Goal: Check status: Check status

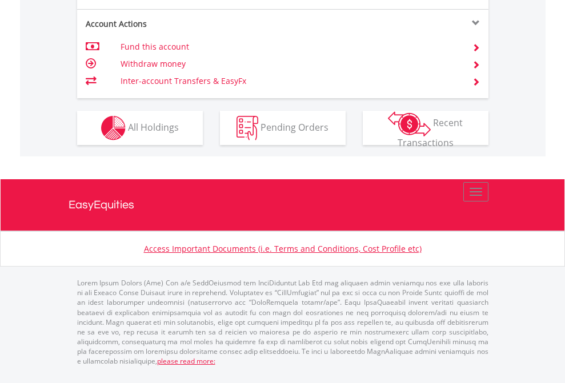
scroll to position [1072, 0]
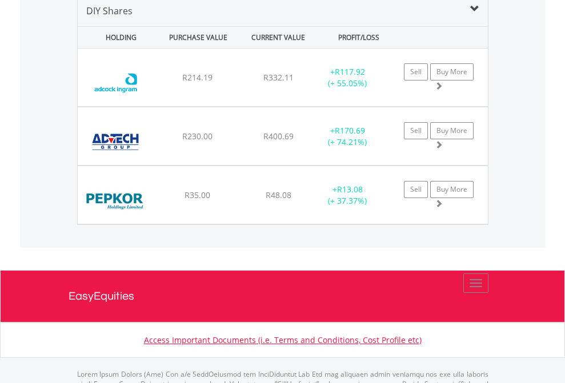
scroll to position [1104, 0]
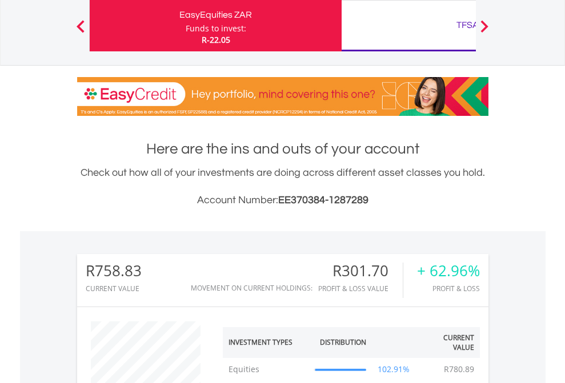
scroll to position [110, 179]
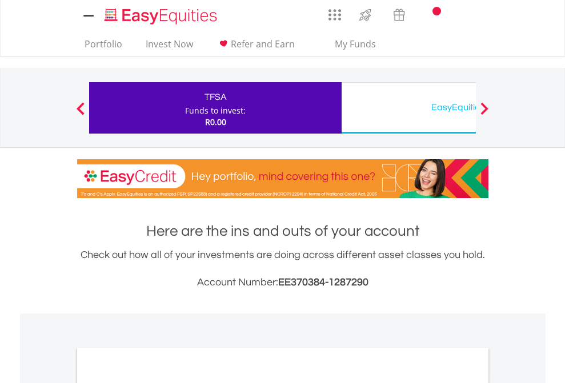
scroll to position [686, 0]
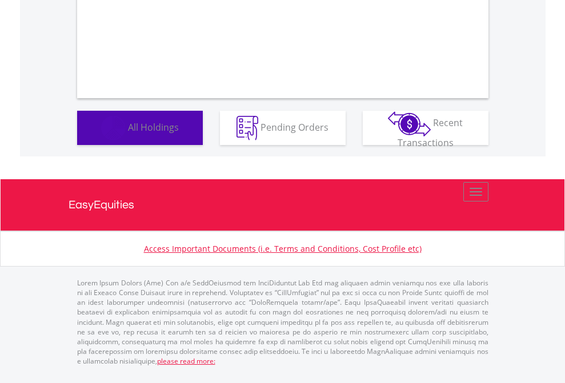
click at [128, 133] on span "All Holdings" at bounding box center [153, 126] width 51 height 13
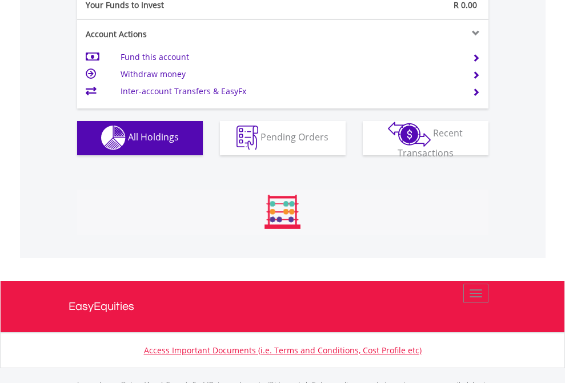
scroll to position [1130, 0]
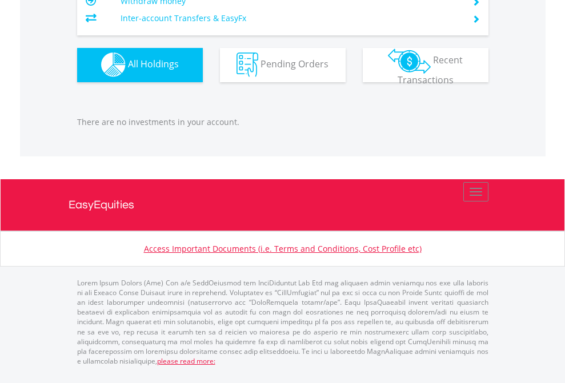
scroll to position [1130, 0]
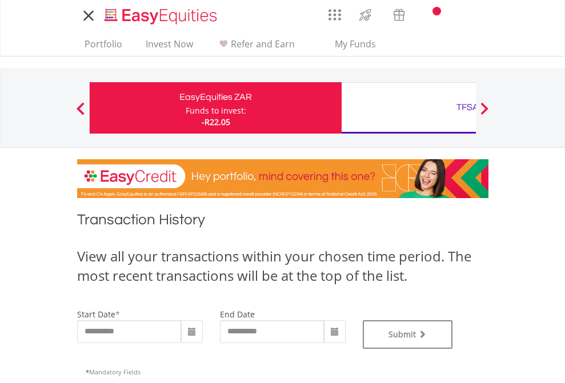
type input "**********"
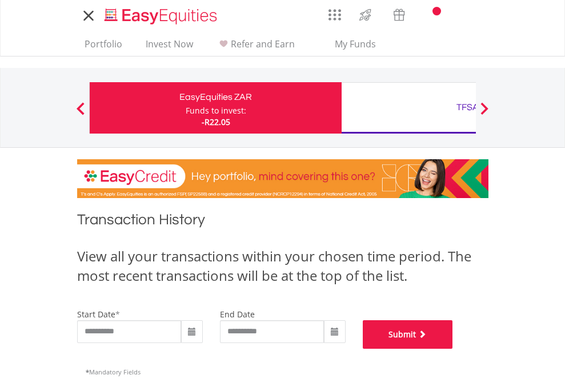
click at [453, 349] on button "Submit" at bounding box center [408, 334] width 90 height 29
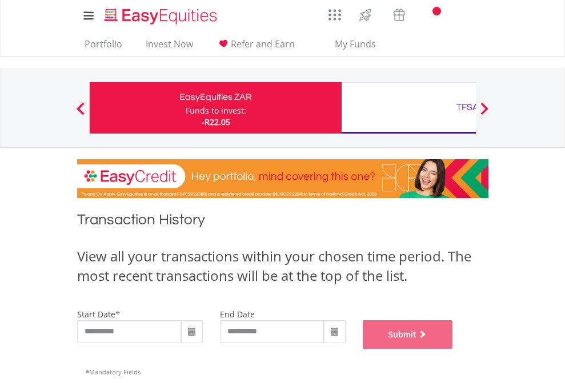
scroll to position [463, 0]
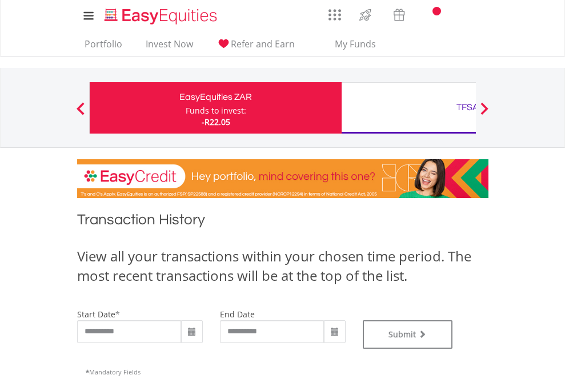
click at [408, 108] on div "TFSA" at bounding box center [467, 107] width 238 height 16
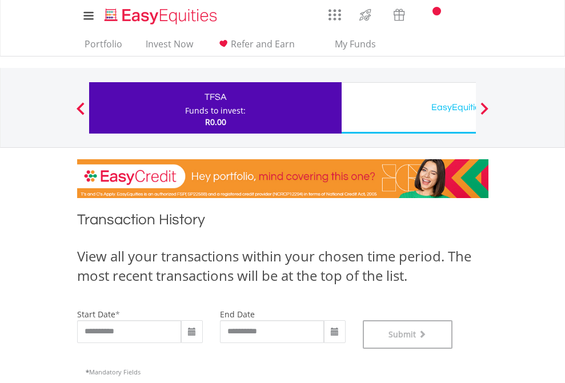
scroll to position [463, 0]
click at [408, 108] on div "EasyEquities USD" at bounding box center [467, 107] width 238 height 16
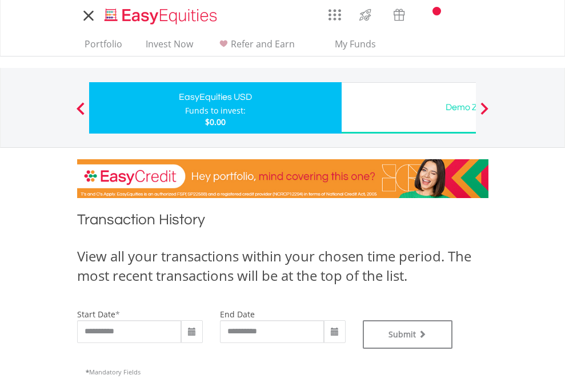
type input "**********"
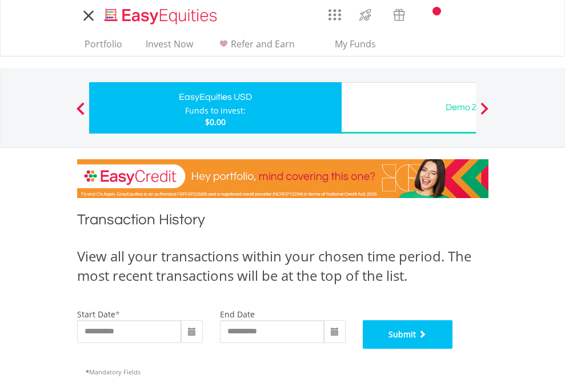
click at [453, 349] on button "Submit" at bounding box center [408, 334] width 90 height 29
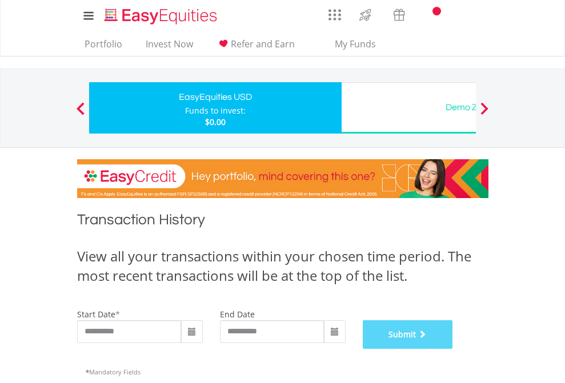
scroll to position [463, 0]
